Goal: Task Accomplishment & Management: Manage account settings

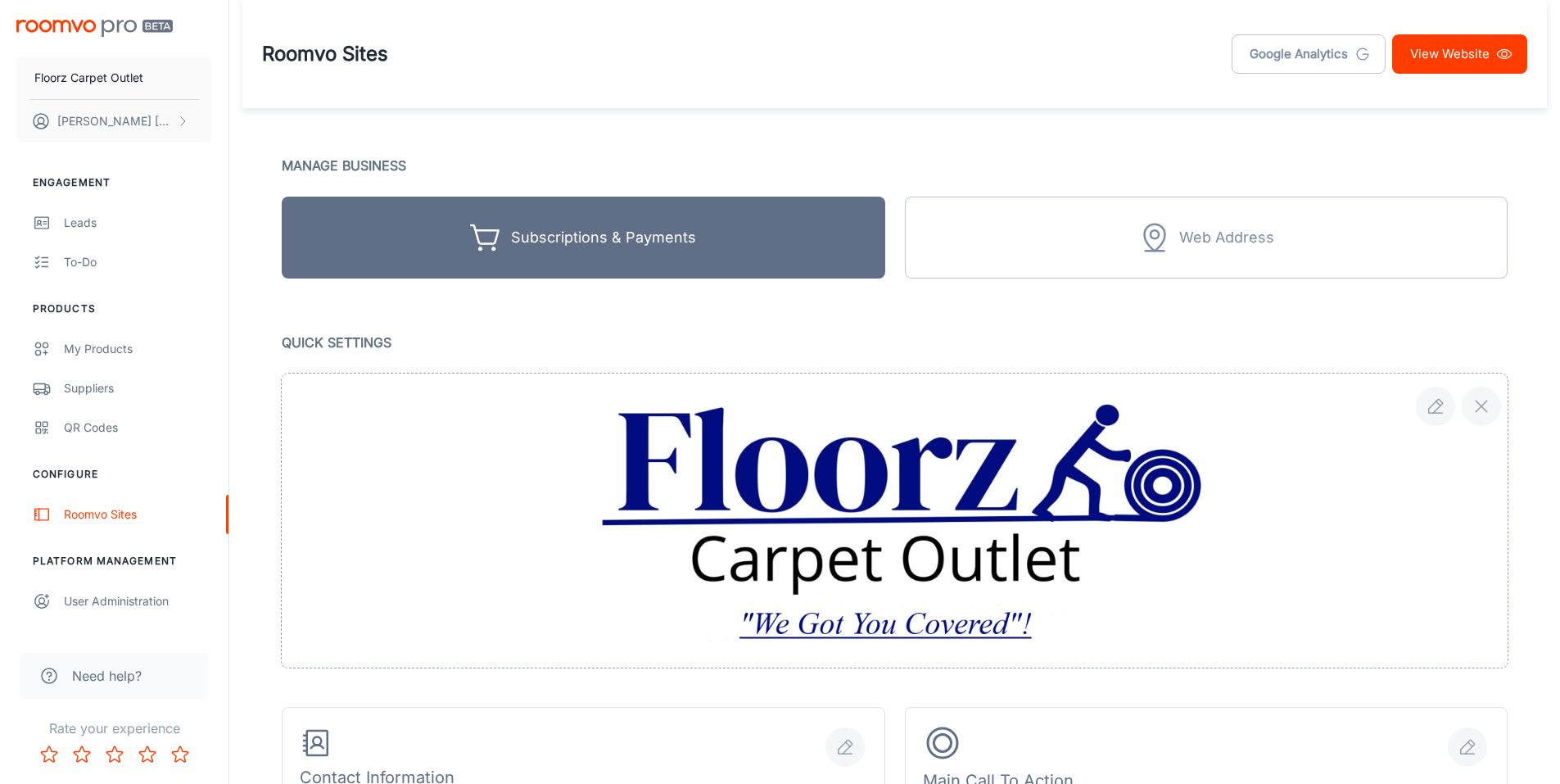
scroll to position [819, 0]
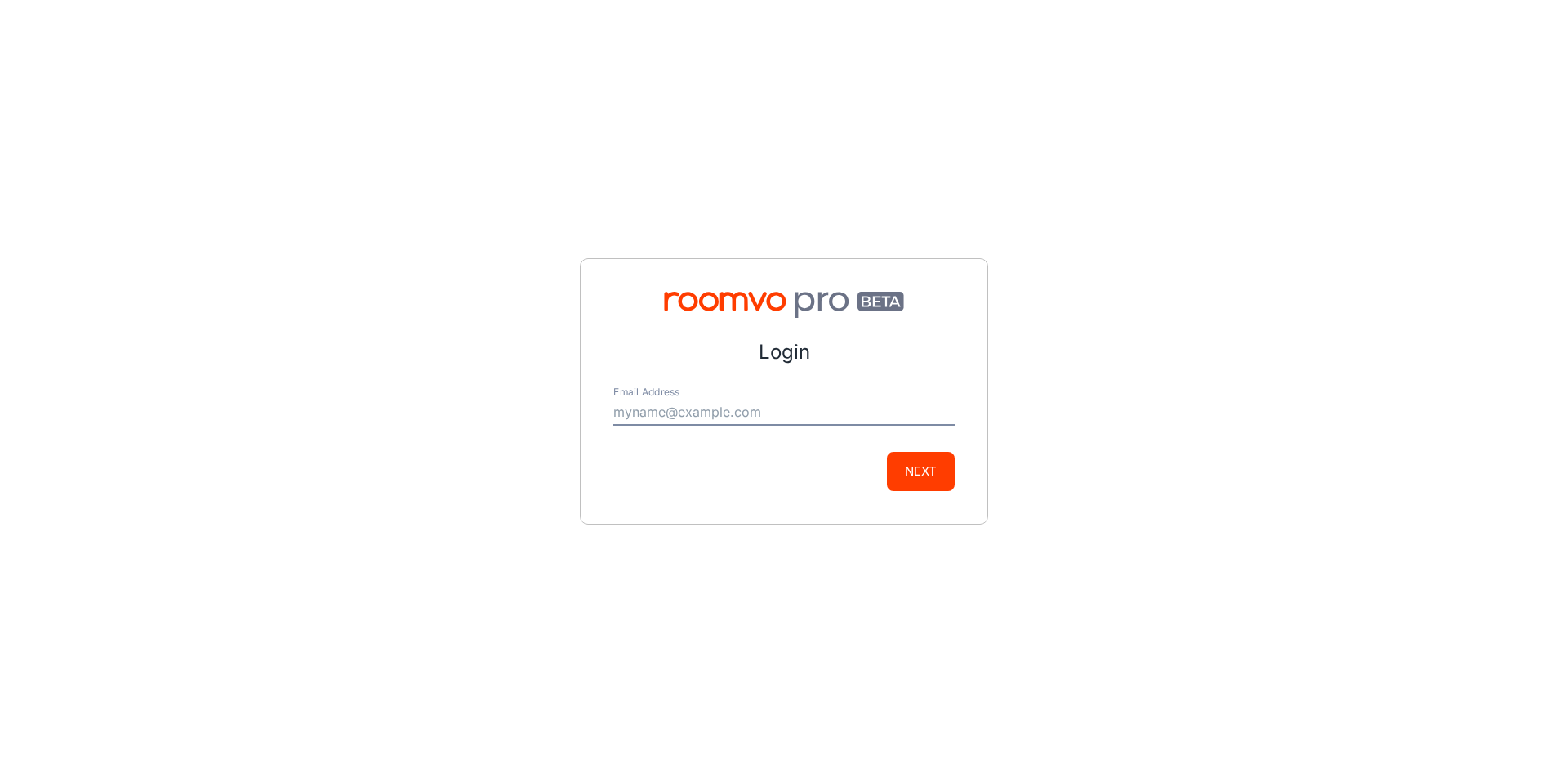
click at [659, 410] on input "Email Address" at bounding box center [784, 412] width 341 height 26
type input "[PERSON_NAME][EMAIL_ADDRESS][DOMAIN_NAME]"
click at [926, 459] on button "Next" at bounding box center [921, 471] width 68 height 39
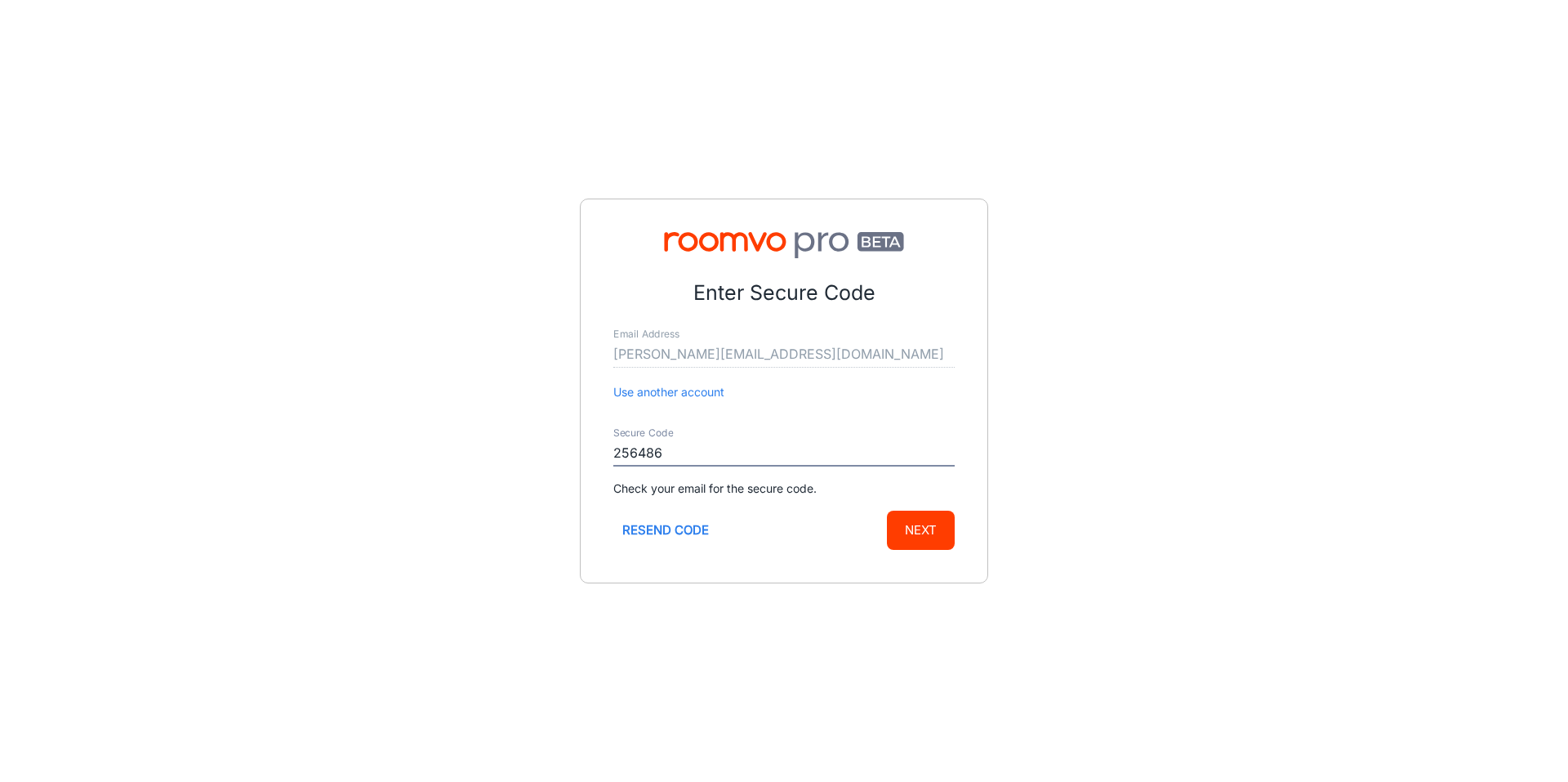
type input "256486"
click at [887, 511] on button "Next" at bounding box center [921, 530] width 68 height 39
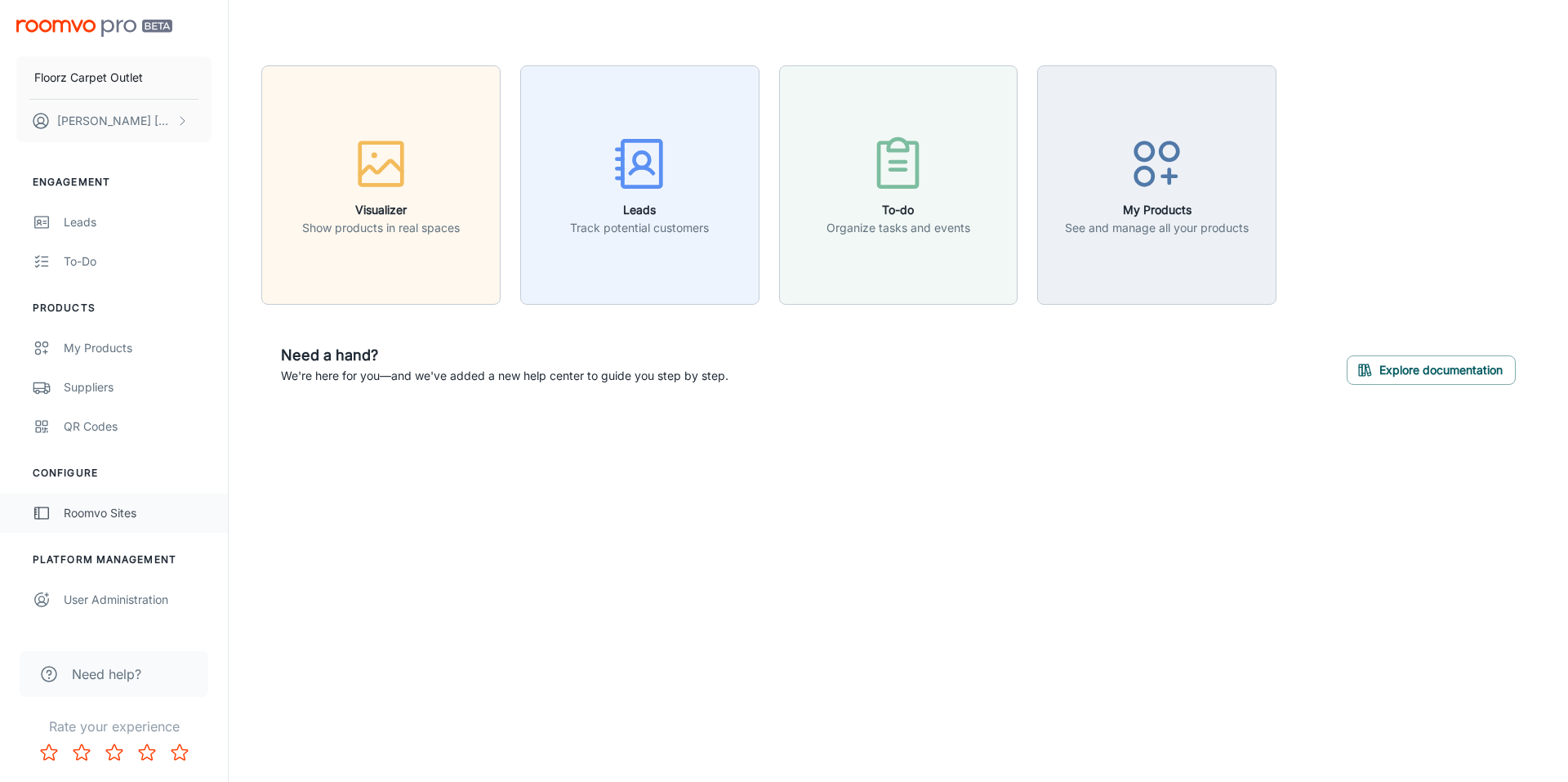
click at [117, 518] on div "Roomvo Sites" at bounding box center [137, 513] width 148 height 18
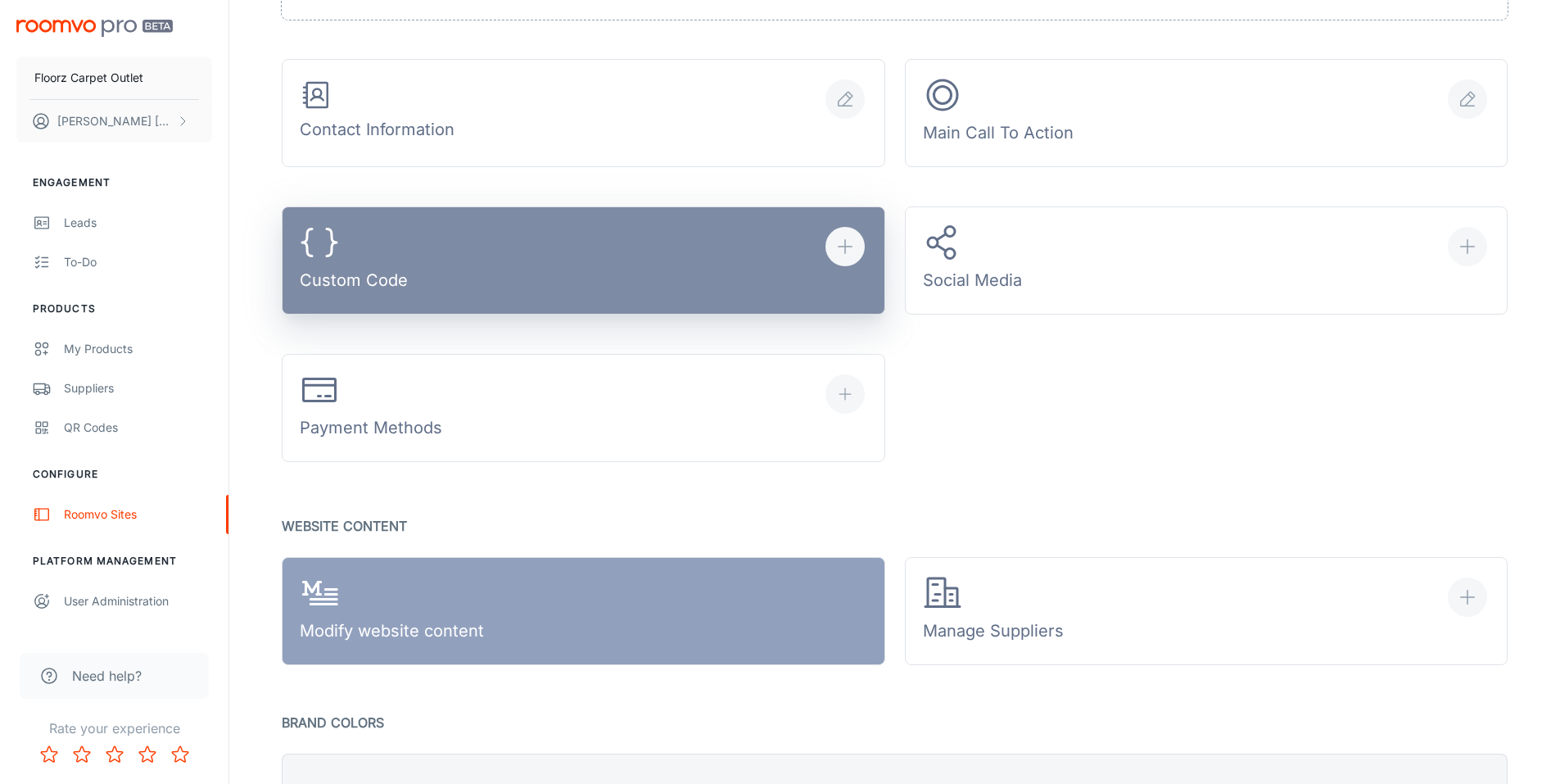
scroll to position [737, 0]
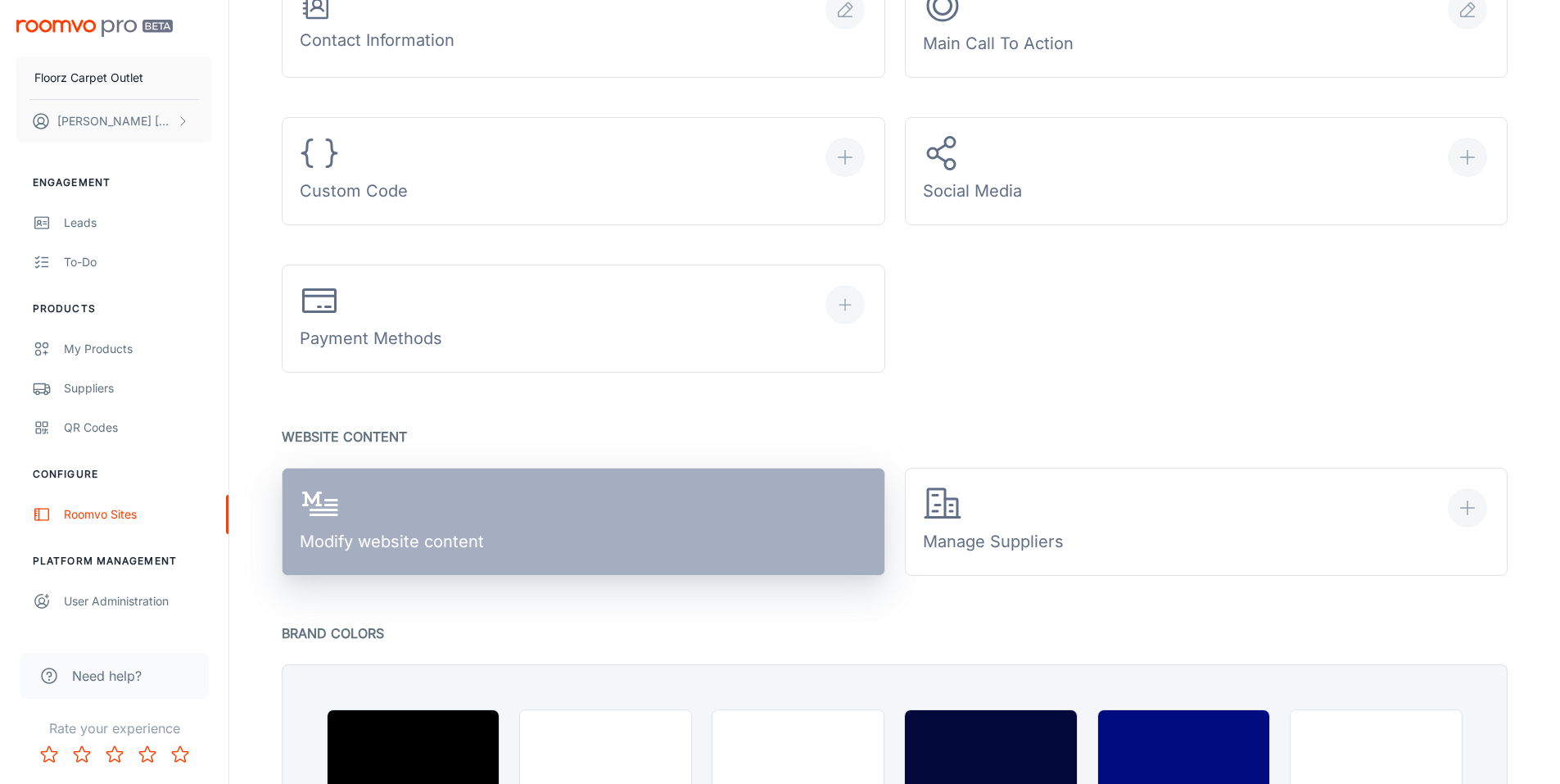
click at [574, 532] on link "Modify website content" at bounding box center [583, 521] width 604 height 108
